Goal: Task Accomplishment & Management: Manage account settings

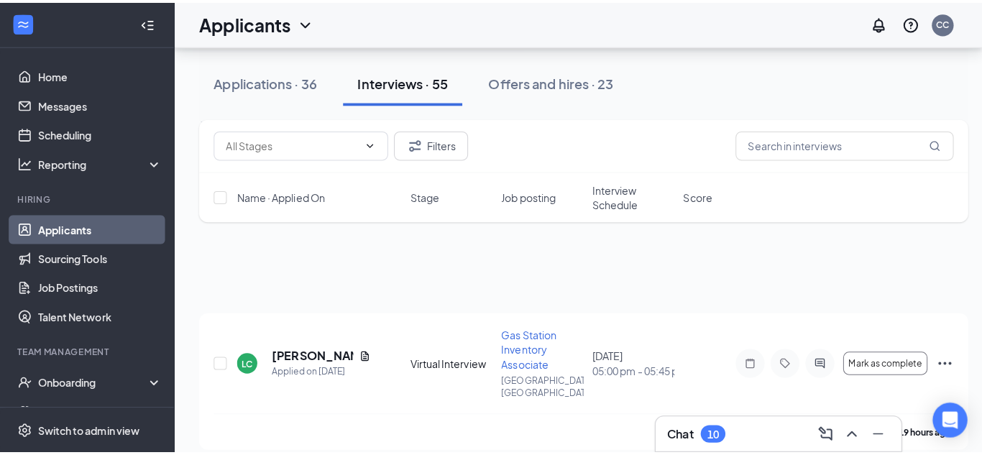
scroll to position [595, 0]
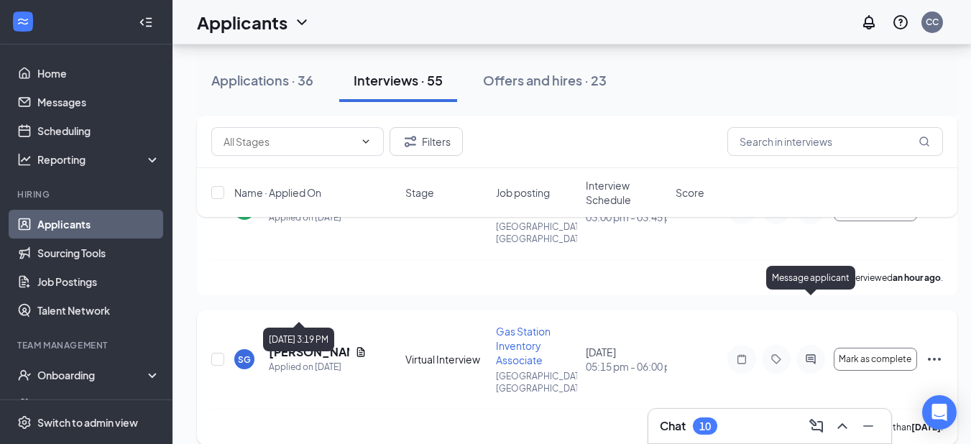
click at [812, 354] on icon "ActiveChat" at bounding box center [810, 360] width 17 height 12
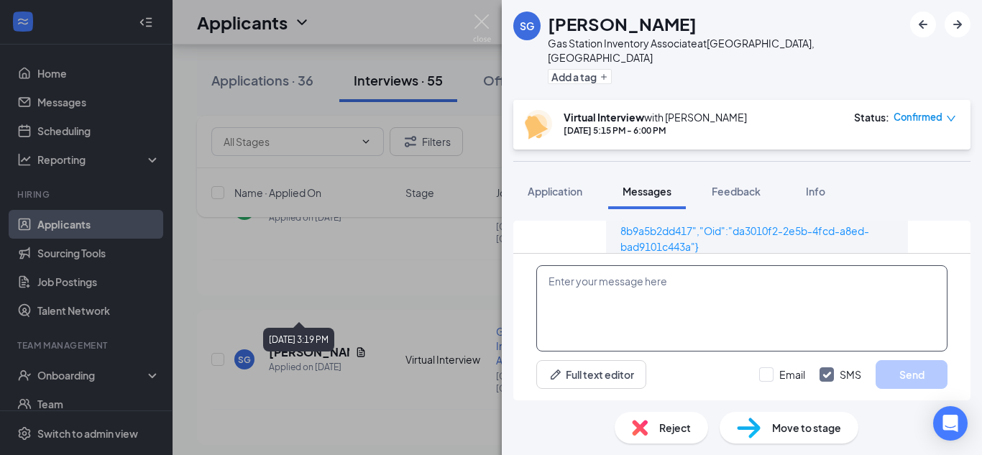
scroll to position [862, 0]
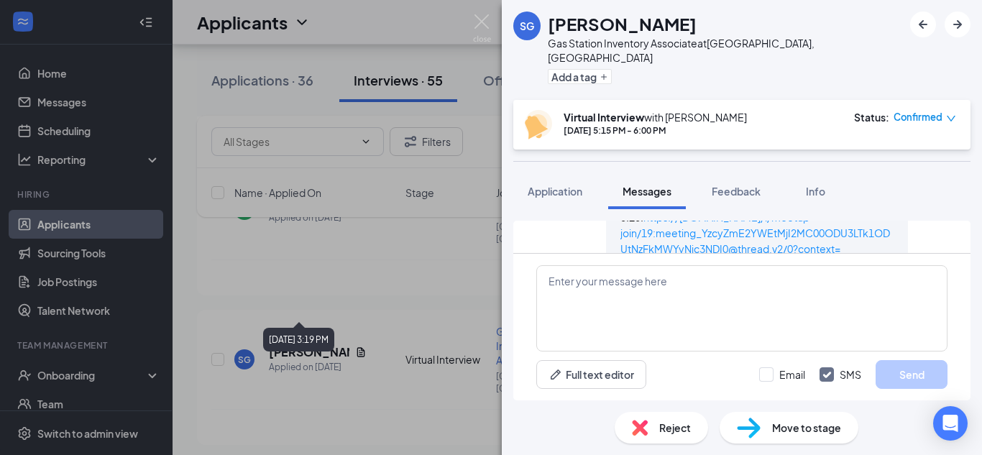
scroll to position [862, 0]
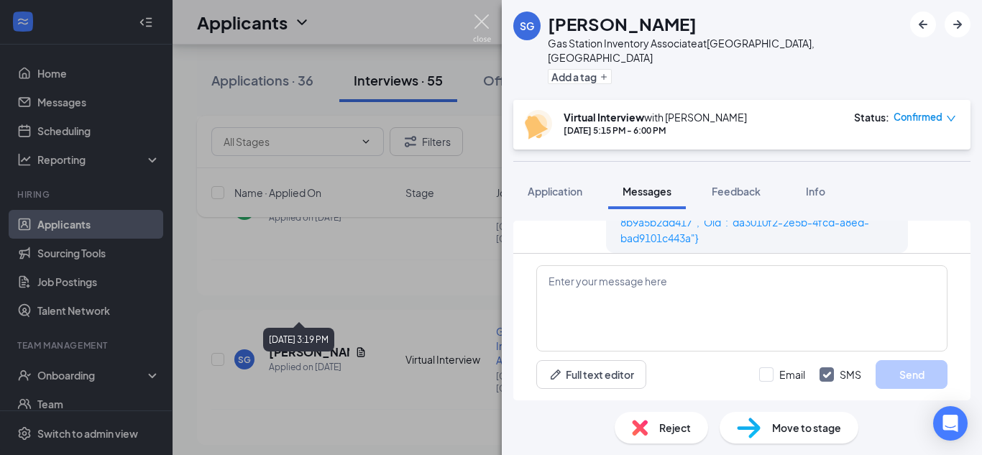
click at [478, 20] on img at bounding box center [482, 28] width 18 height 28
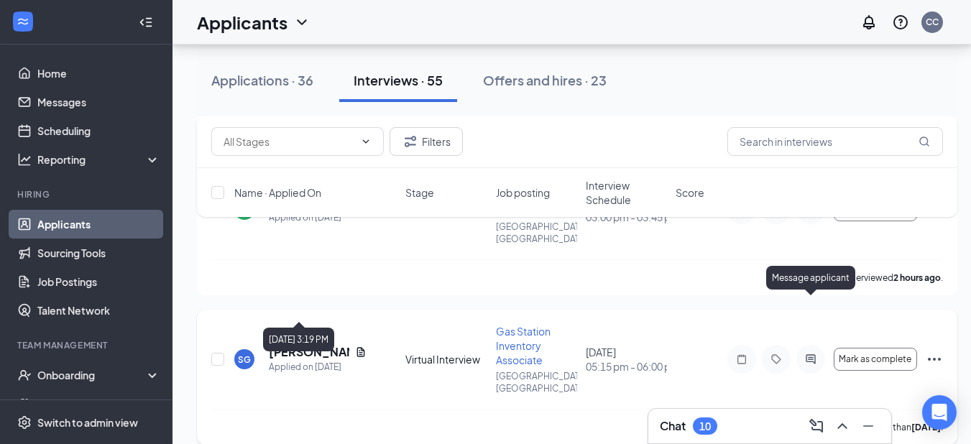
click at [810, 354] on icon "ActiveChat" at bounding box center [810, 360] width 17 height 12
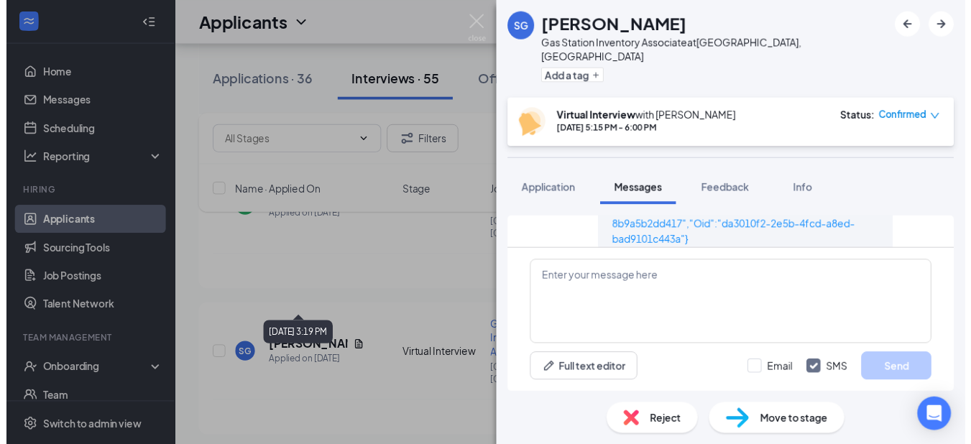
scroll to position [862, 0]
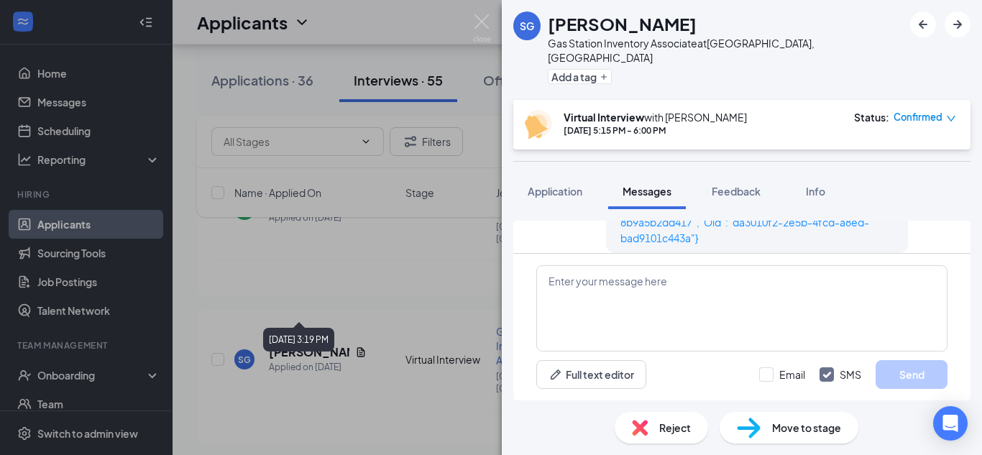
click at [472, 20] on div "SG [PERSON_NAME] Gas Station Inventory Associate at [GEOGRAPHIC_DATA], [GEOGRAP…" at bounding box center [491, 227] width 982 height 455
